Goal: Find specific page/section: Find specific page/section

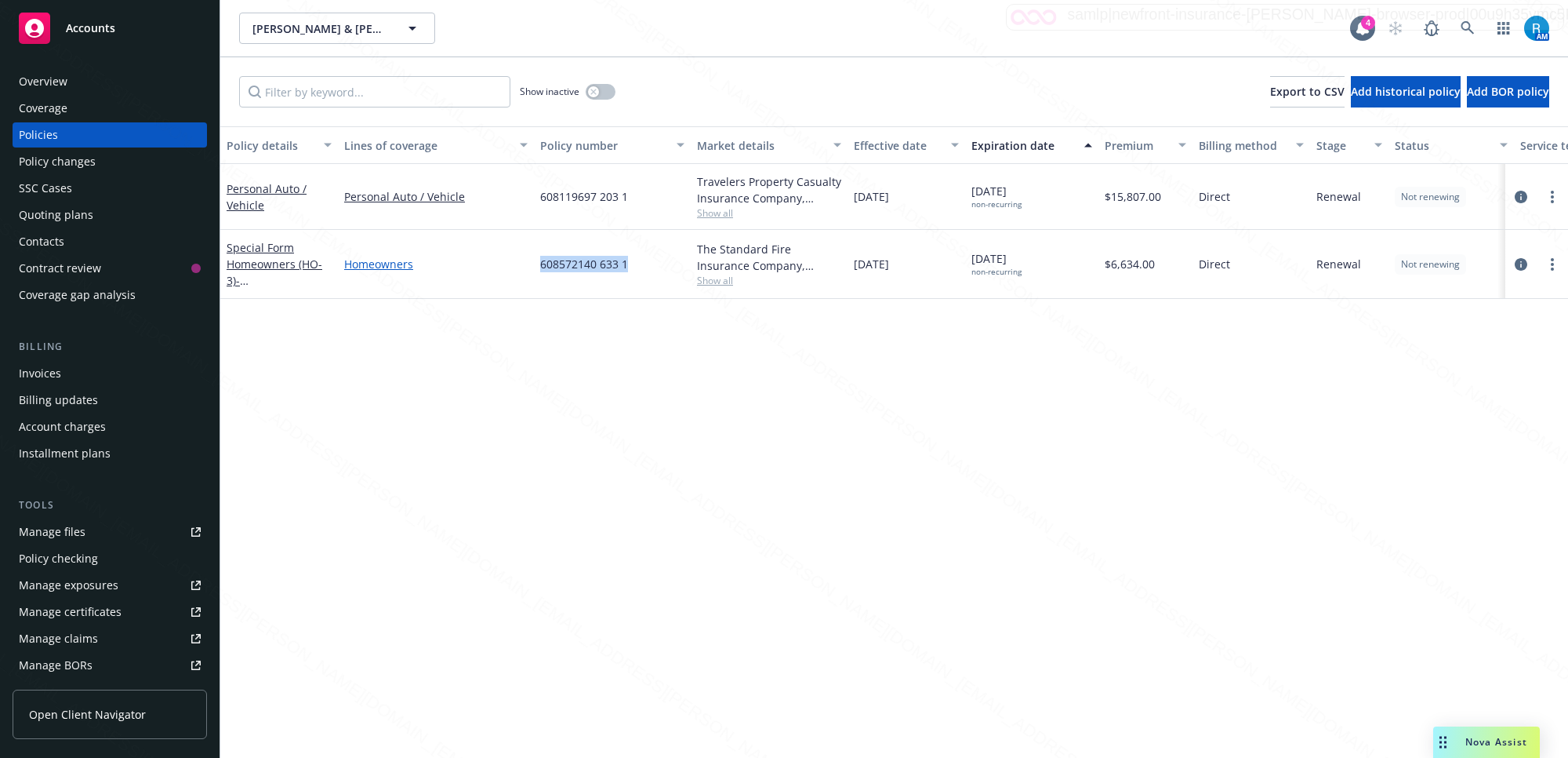
drag, startPoint x: 647, startPoint y: 259, endPoint x: 525, endPoint y: 261, distance: 122.0
click at [525, 261] on div "Special Form Homeowners (HO-3) - [STREET_ADDRESS][US_STATE] [GEOGRAPHIC_DATA] H…" at bounding box center [977, 264] width 1513 height 69
copy div "608572140 633 1"
click at [1453, 25] on link at bounding box center [1468, 28] width 31 height 31
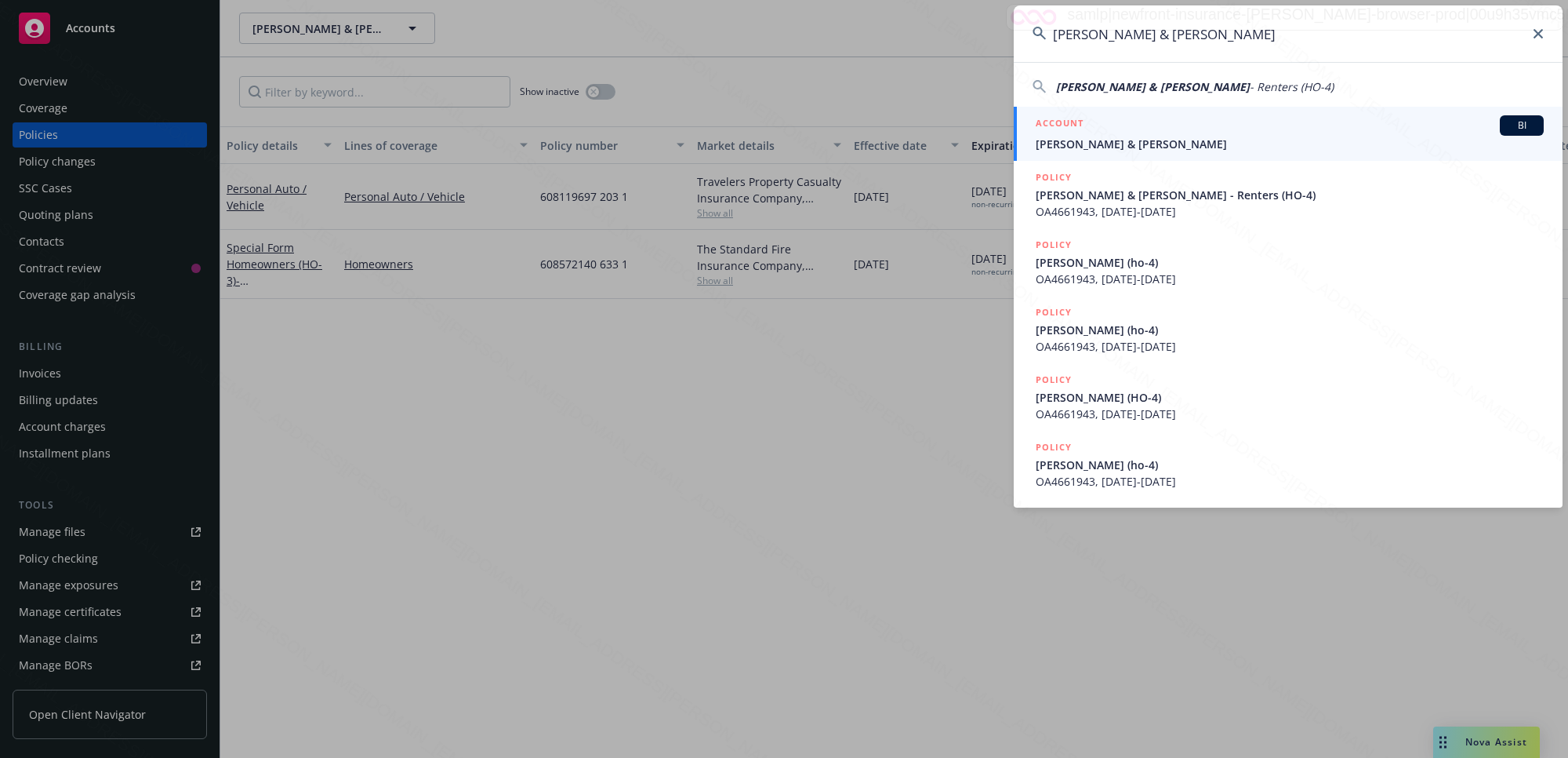
type input "[PERSON_NAME] & [PERSON_NAME]"
click at [1091, 143] on span "[PERSON_NAME] & [PERSON_NAME]" at bounding box center [1289, 143] width 508 height 17
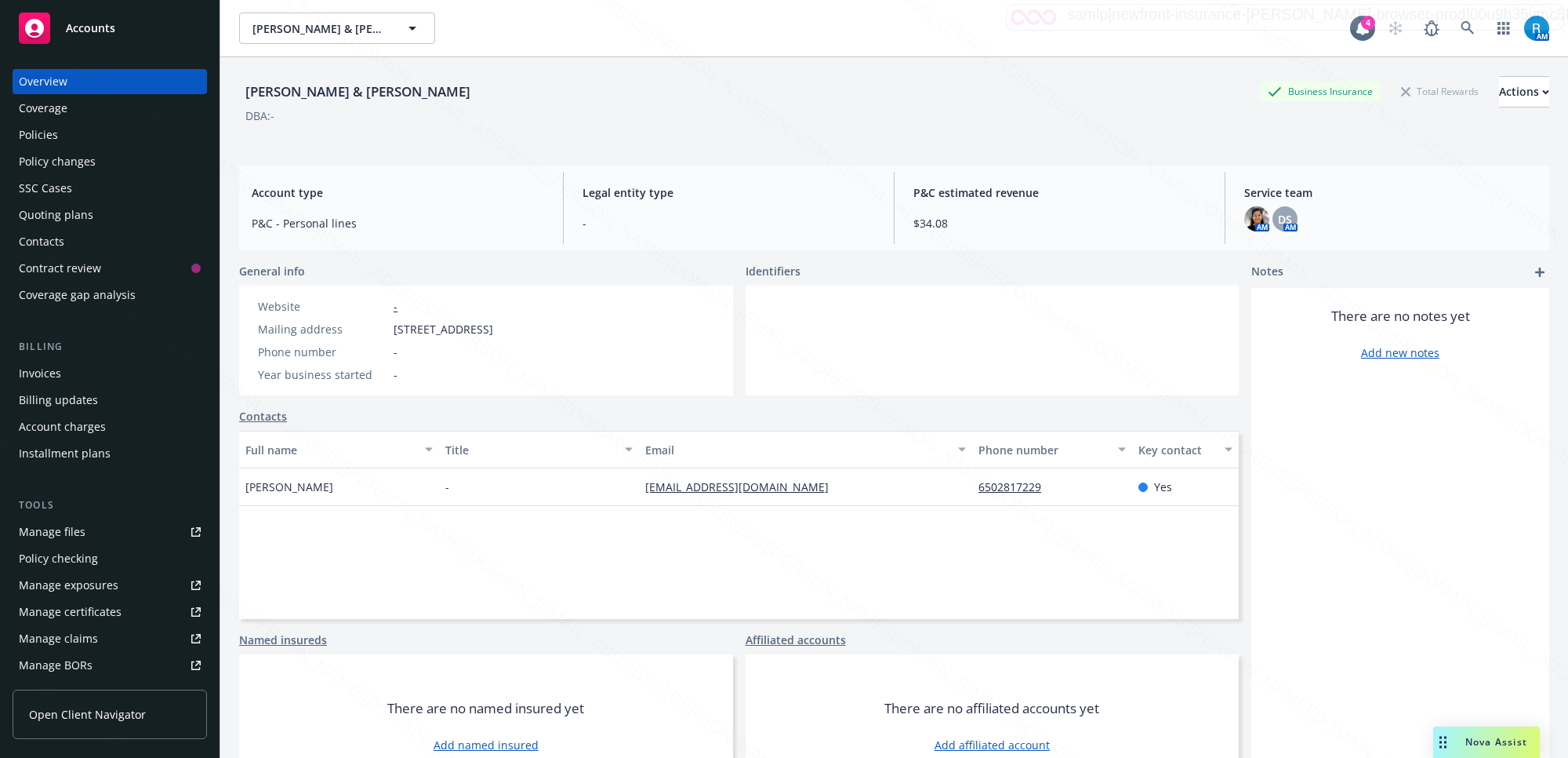
click at [77, 135] on div "Policies" at bounding box center [110, 135] width 182 height 25
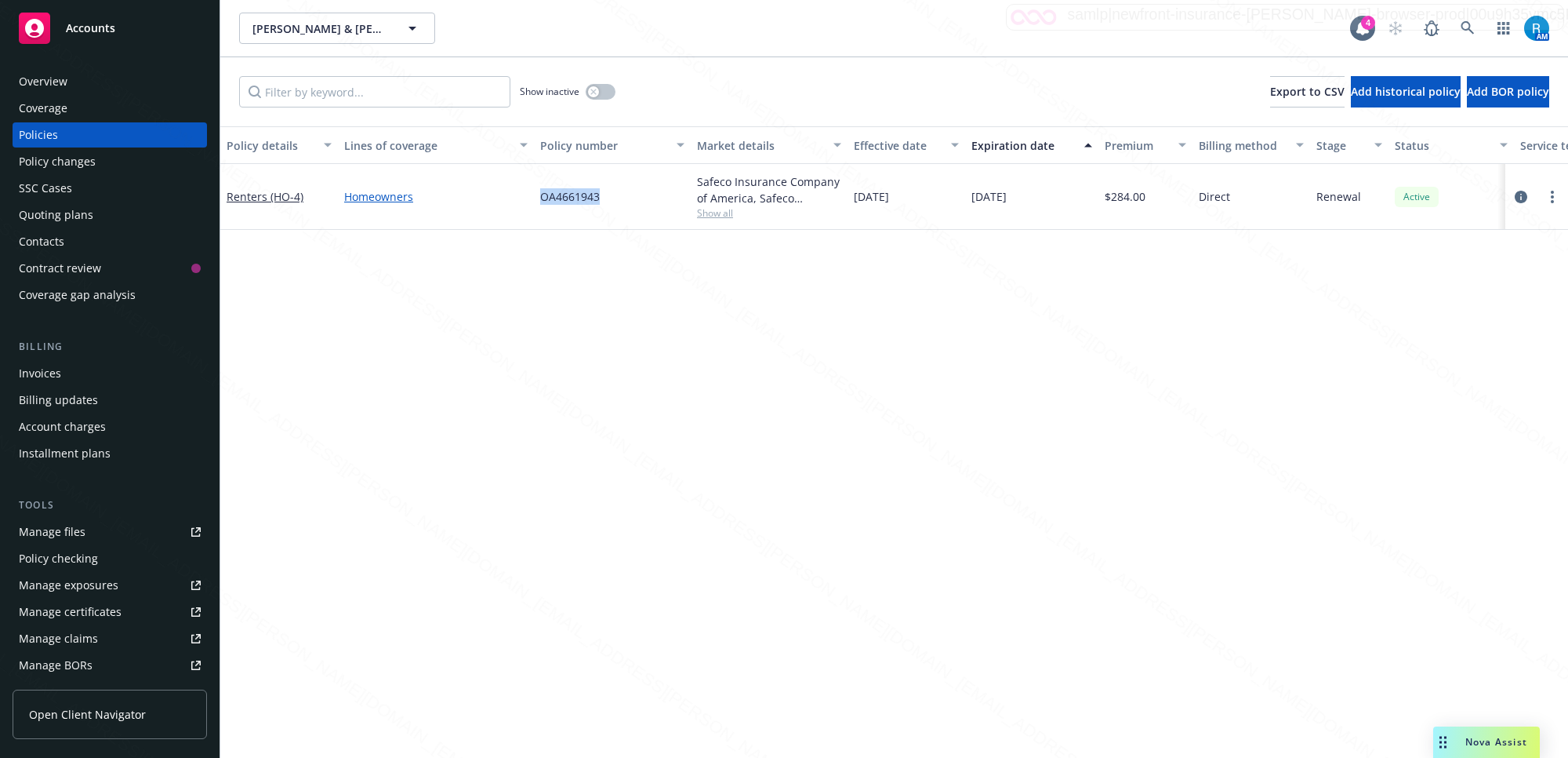
drag, startPoint x: 603, startPoint y: 197, endPoint x: 524, endPoint y: 194, distance: 79.1
click at [524, 194] on div "Renters (HO-4) Homeowners OA4661943 Safeco Insurance Company of America, Safeco…" at bounding box center [977, 197] width 1513 height 66
